Goal: Information Seeking & Learning: Learn about a topic

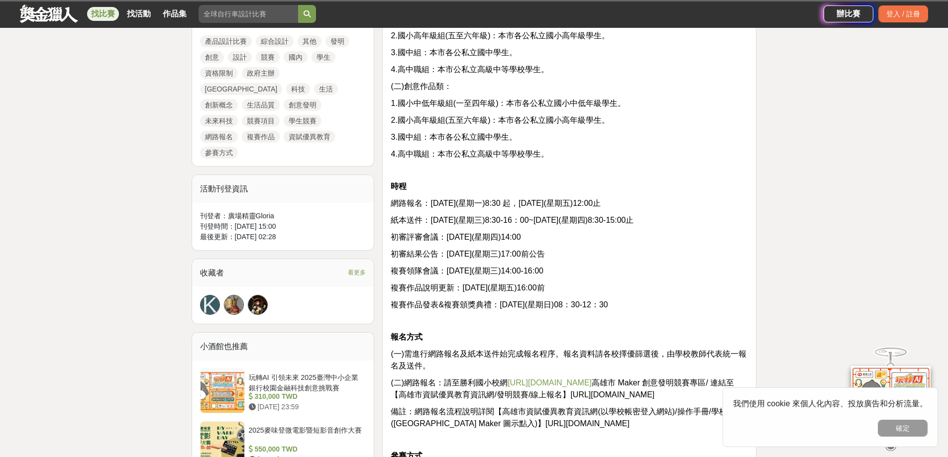
scroll to position [498, 0]
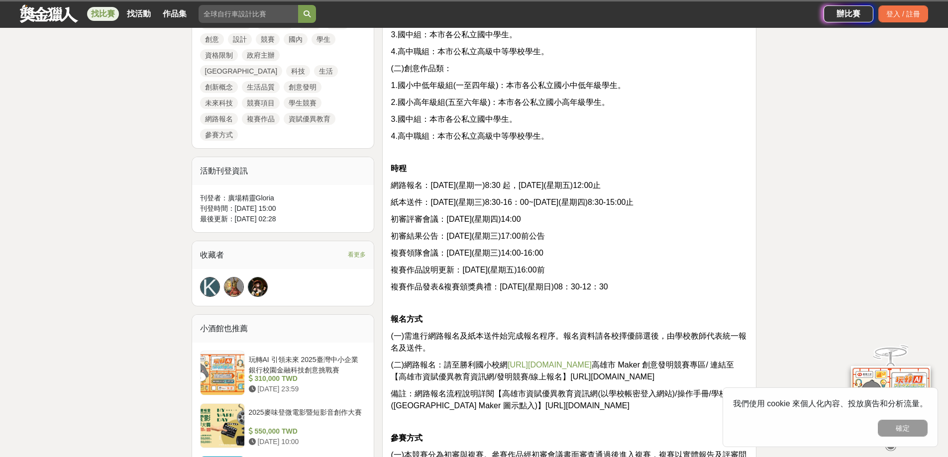
drag, startPoint x: 393, startPoint y: 182, endPoint x: 710, endPoint y: 202, distance: 318.1
click at [617, 223] on p "初審評審會議：[DATE](星期四)14:00" at bounding box center [569, 220] width 357 height 12
drag, startPoint x: 394, startPoint y: 202, endPoint x: 694, endPoint y: 201, distance: 300.6
click at [694, 201] on p "紙本送件：[DATE](星期三)8:30-16：00~[DATE](星期四)8:30-15:00止" at bounding box center [569, 203] width 357 height 12
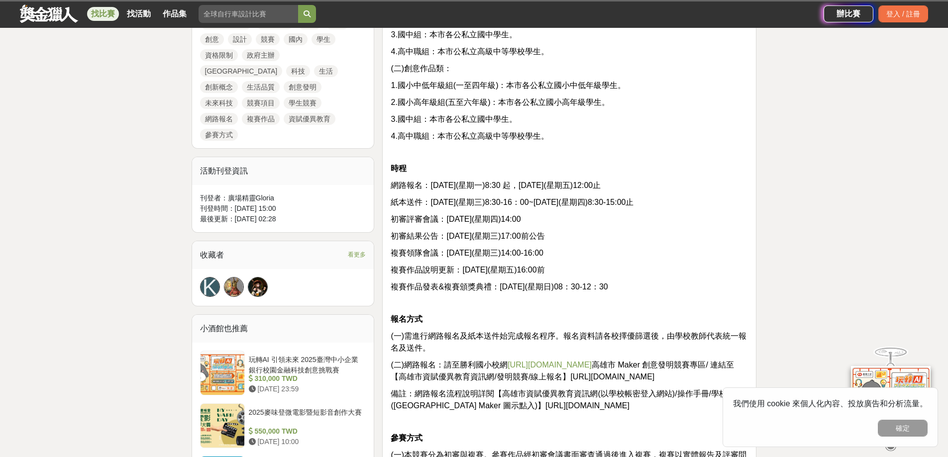
copy span "紙本送件：[DATE](星期三)8:30-16：00~[DATE](星期四)8:30-15:00止"
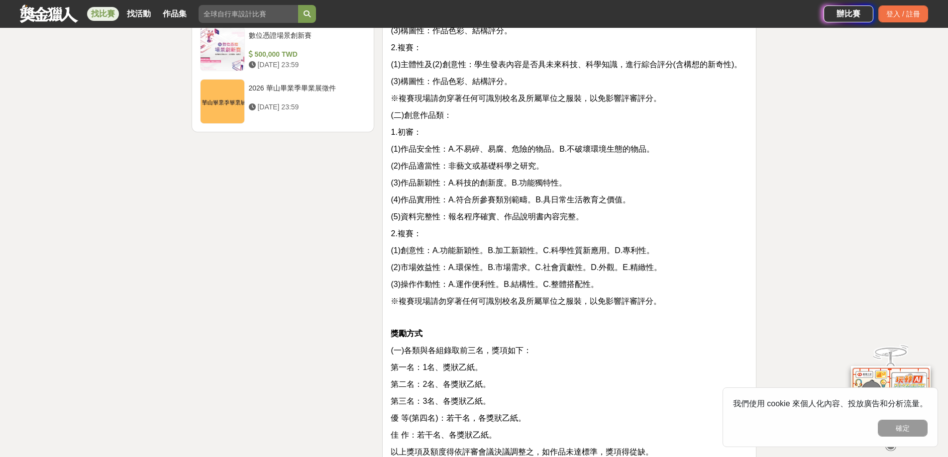
scroll to position [1493, 0]
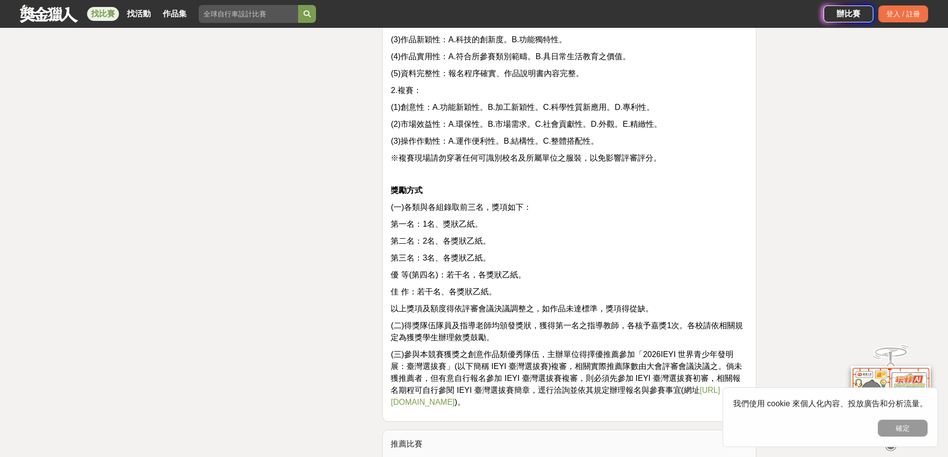
click at [524, 212] on span "(一)各類與各組錄取前三名，獎項如下：" at bounding box center [461, 207] width 141 height 8
click at [520, 235] on p "第二名：2名、各獎狀乙紙。" at bounding box center [569, 241] width 357 height 12
click at [520, 253] on p "第三名：3名、各獎狀乙紙。" at bounding box center [569, 258] width 357 height 12
click at [522, 279] on span "優 等(第四名)：若干名，各獎狀乙紙。" at bounding box center [458, 275] width 135 height 8
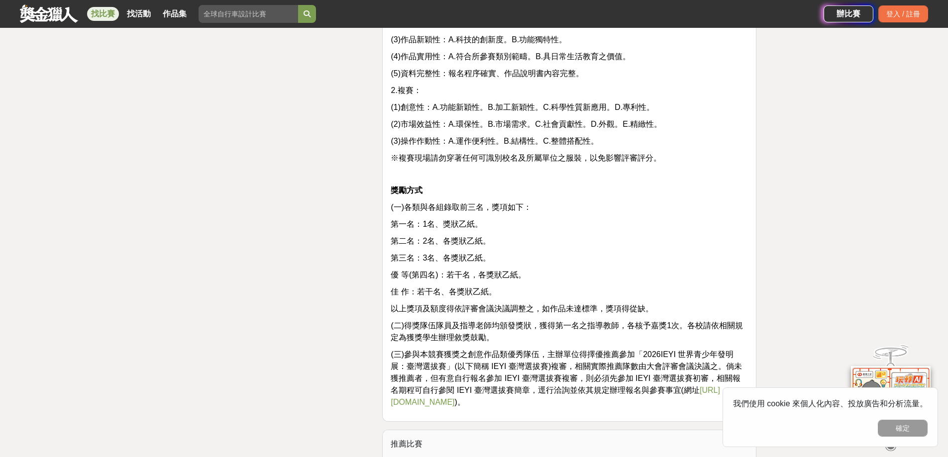
drag, startPoint x: 496, startPoint y: 326, endPoint x: 506, endPoint y: 351, distance: 27.3
click at [495, 326] on span "(二)得獎隊伍隊員及指導老師均頒發獎狀，獲得第一名之指導教師，各核予嘉獎1次。各校請依相關規定為獲獎學生辦理敘獎鼓勵。" at bounding box center [567, 332] width 352 height 20
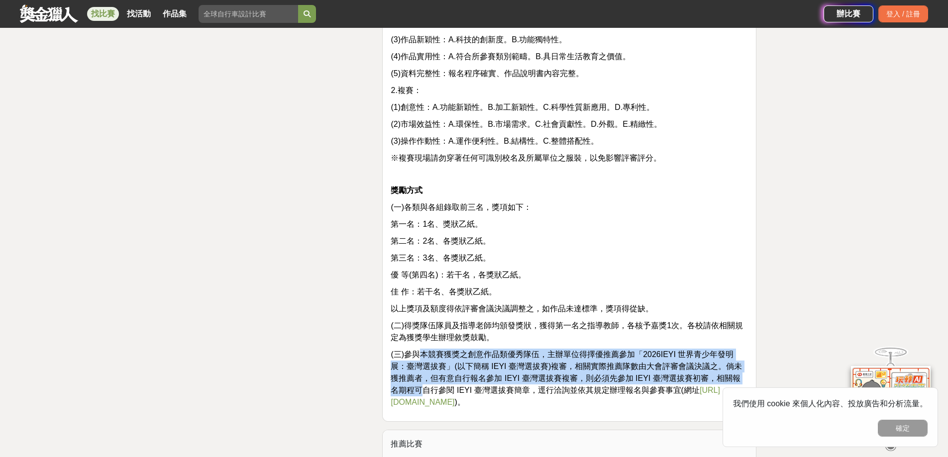
drag, startPoint x: 421, startPoint y: 353, endPoint x: 751, endPoint y: 372, distance: 330.0
click at [704, 374] on span "(三)參與本競賽獲獎之創意作品類優秀隊伍，主辦單位得擇優推薦參加「2026IEYI 世界青少年發明展：臺灣選拔賽」(以下簡稱 IEYI 臺灣選拔賽)複審，相關…" at bounding box center [566, 378] width 351 height 56
